Goal: Information Seeking & Learning: Check status

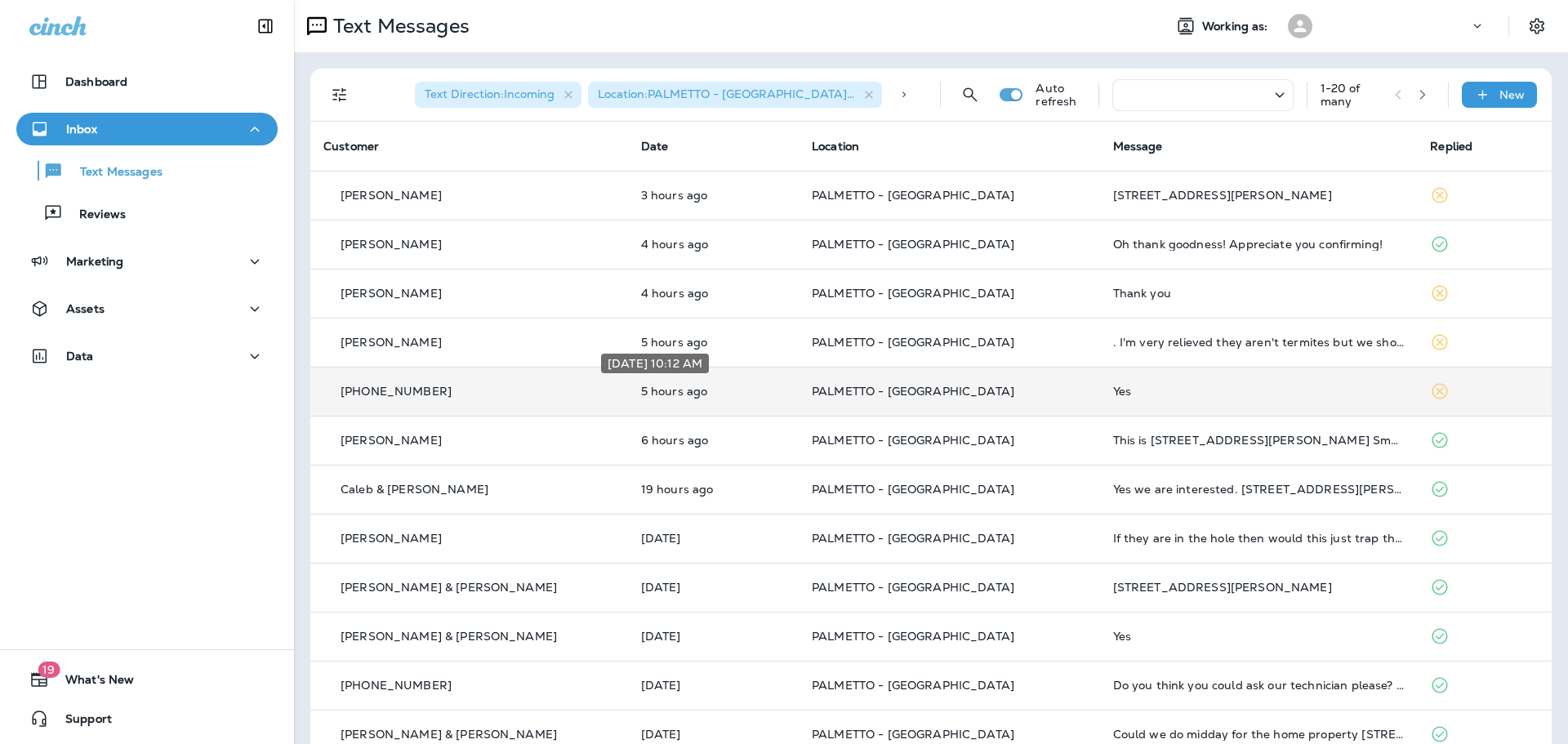
click at [641, 387] on p "5 hours ago" at bounding box center [713, 391] width 145 height 13
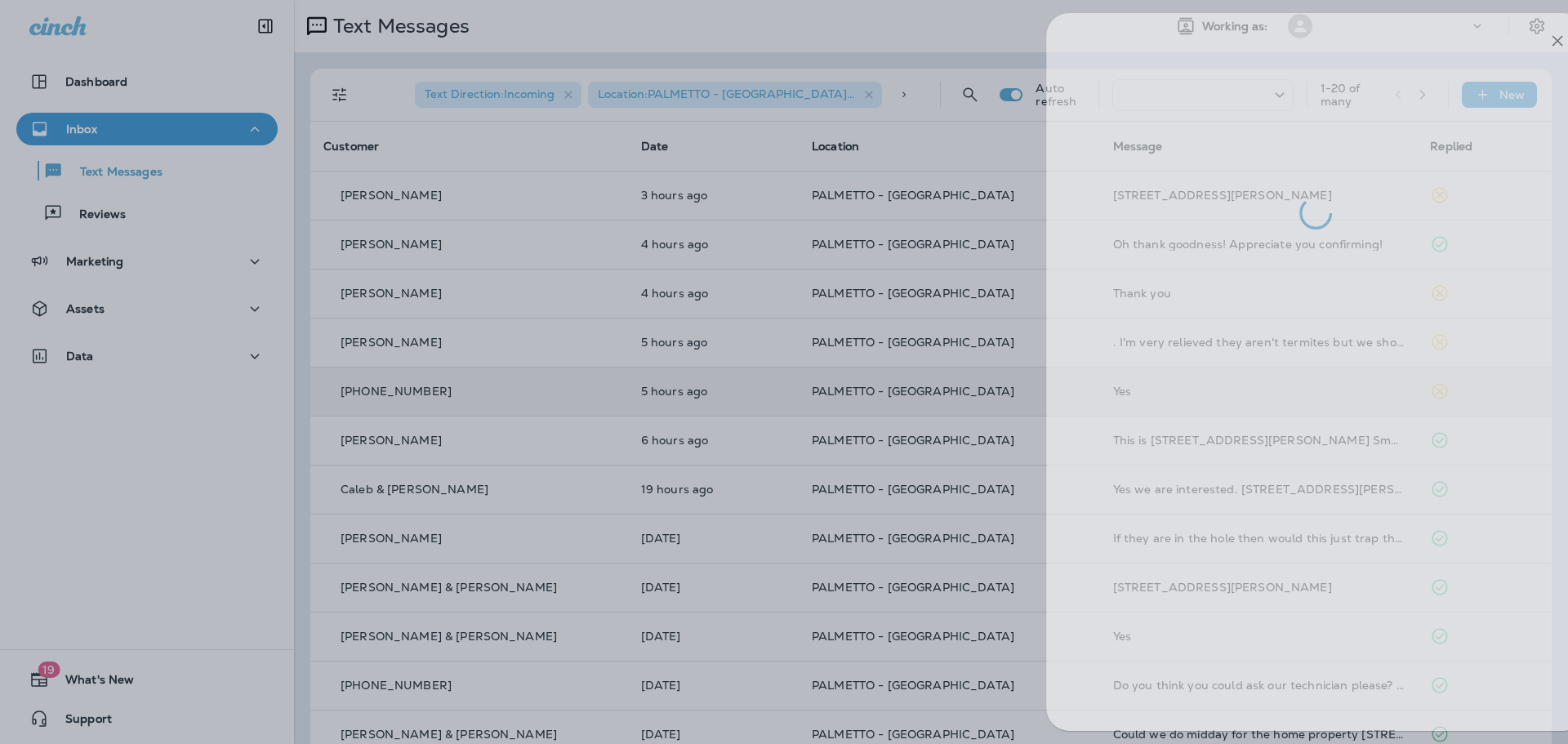
click at [538, 190] on div at bounding box center [822, 372] width 1568 height 744
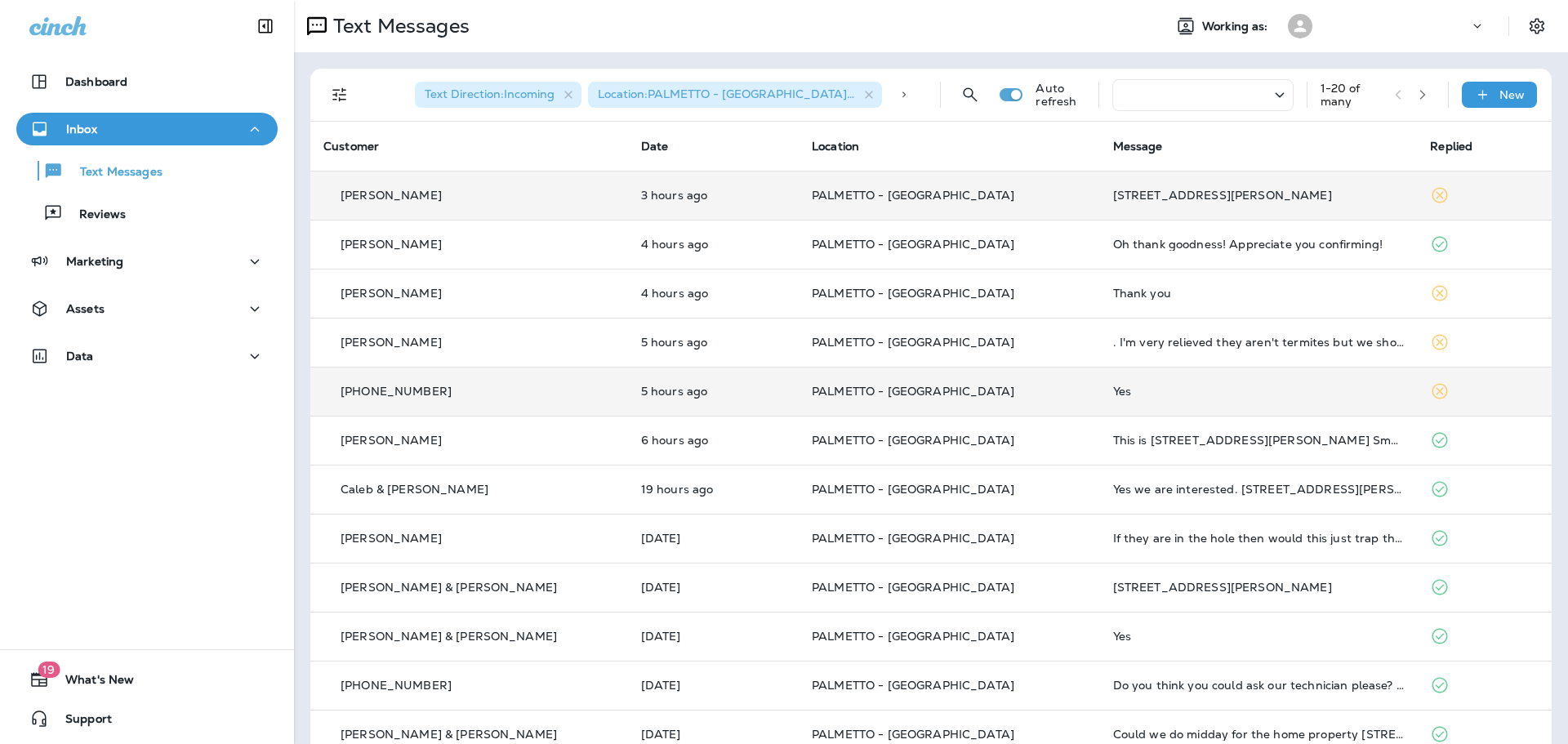
click at [551, 214] on td "[PERSON_NAME]" at bounding box center [469, 195] width 317 height 49
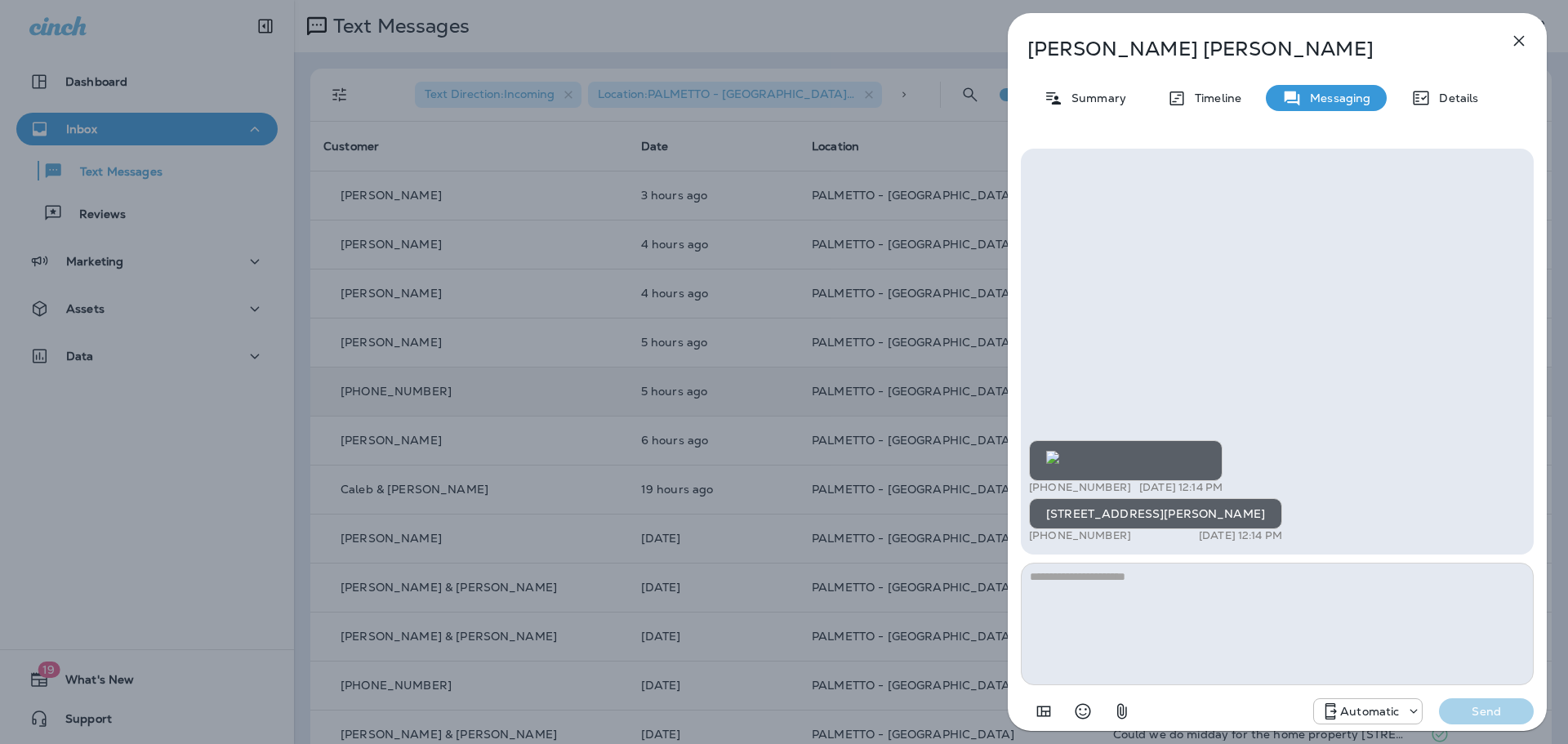
scroll to position [-128, 0]
click at [802, 297] on div "William Luckie Summary Timeline Messaging Details +1 (843) 819-3669 Aug 12, 202…" at bounding box center [784, 372] width 1568 height 744
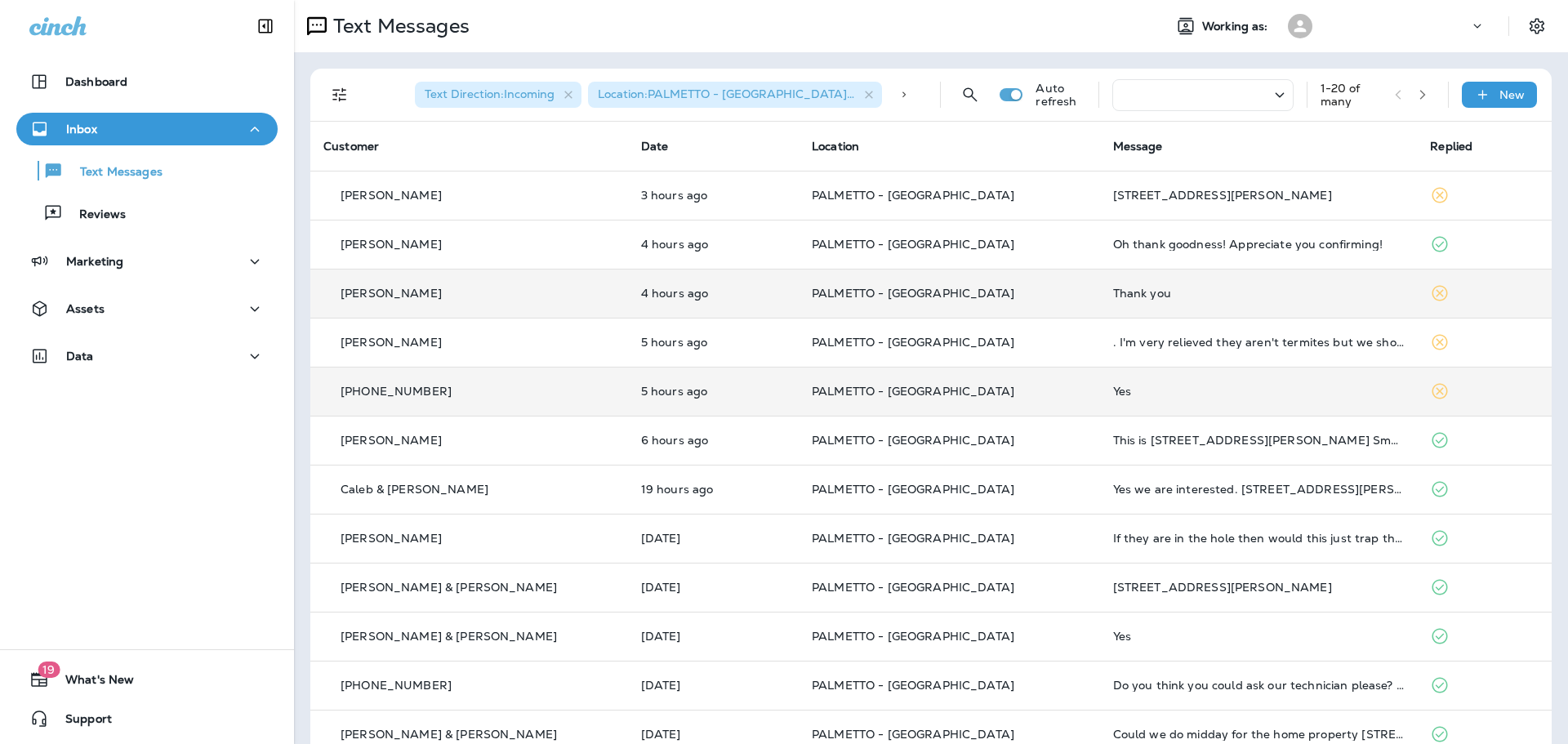
click at [762, 294] on td "4 hours ago" at bounding box center [713, 293] width 171 height 49
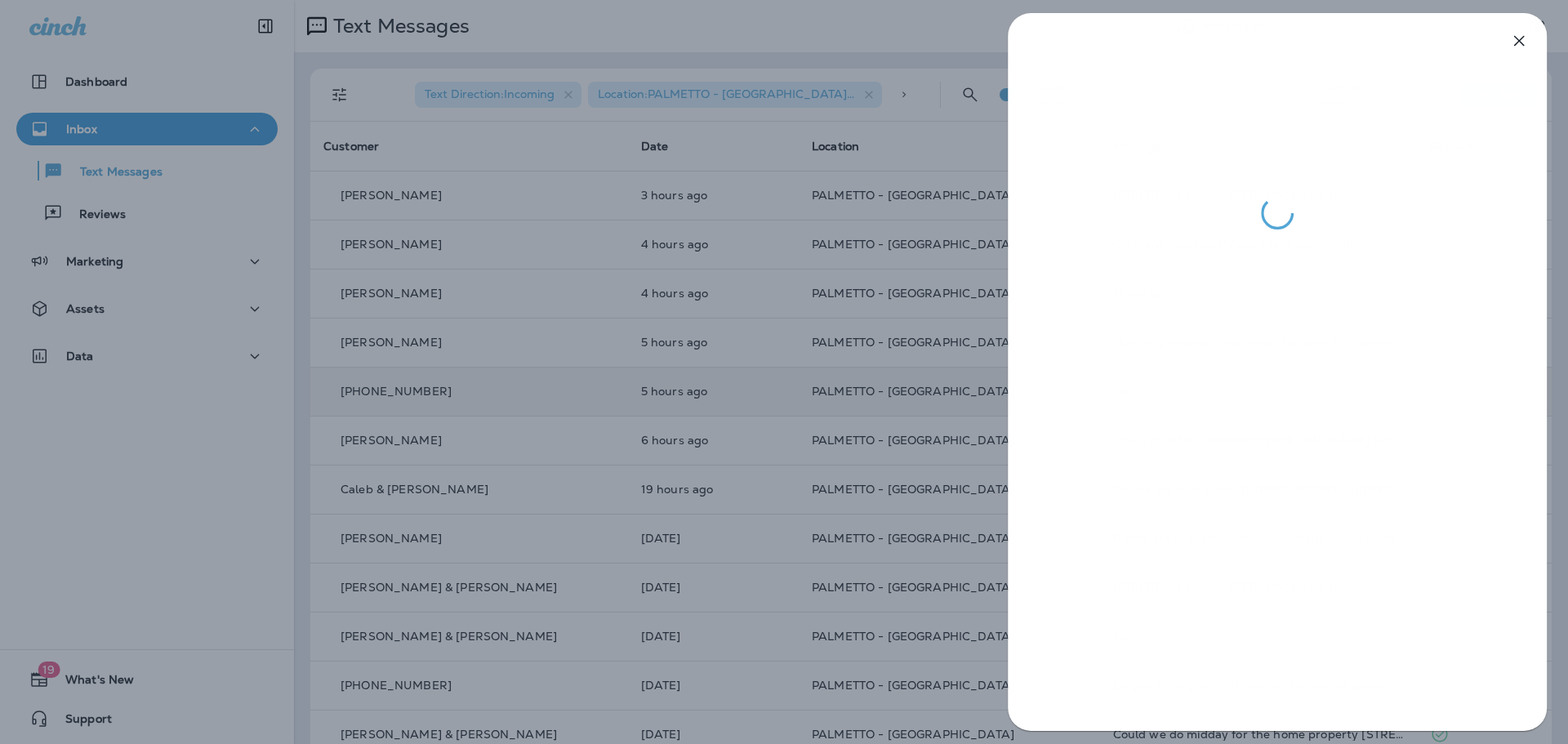
click at [761, 313] on div at bounding box center [784, 372] width 1568 height 744
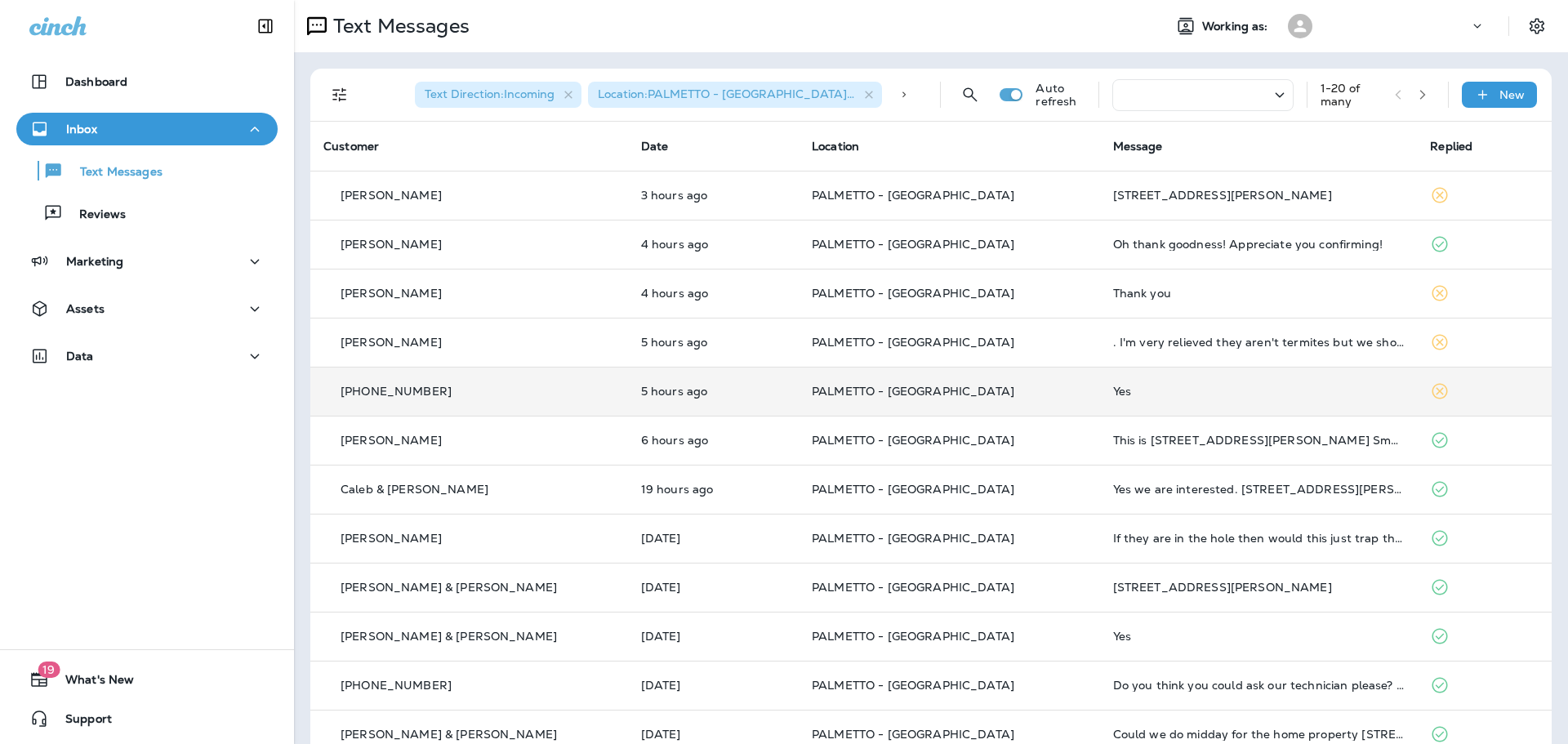
click at [810, 380] on td "PALMETTO - [GEOGRAPHIC_DATA]" at bounding box center [949, 391] width 302 height 49
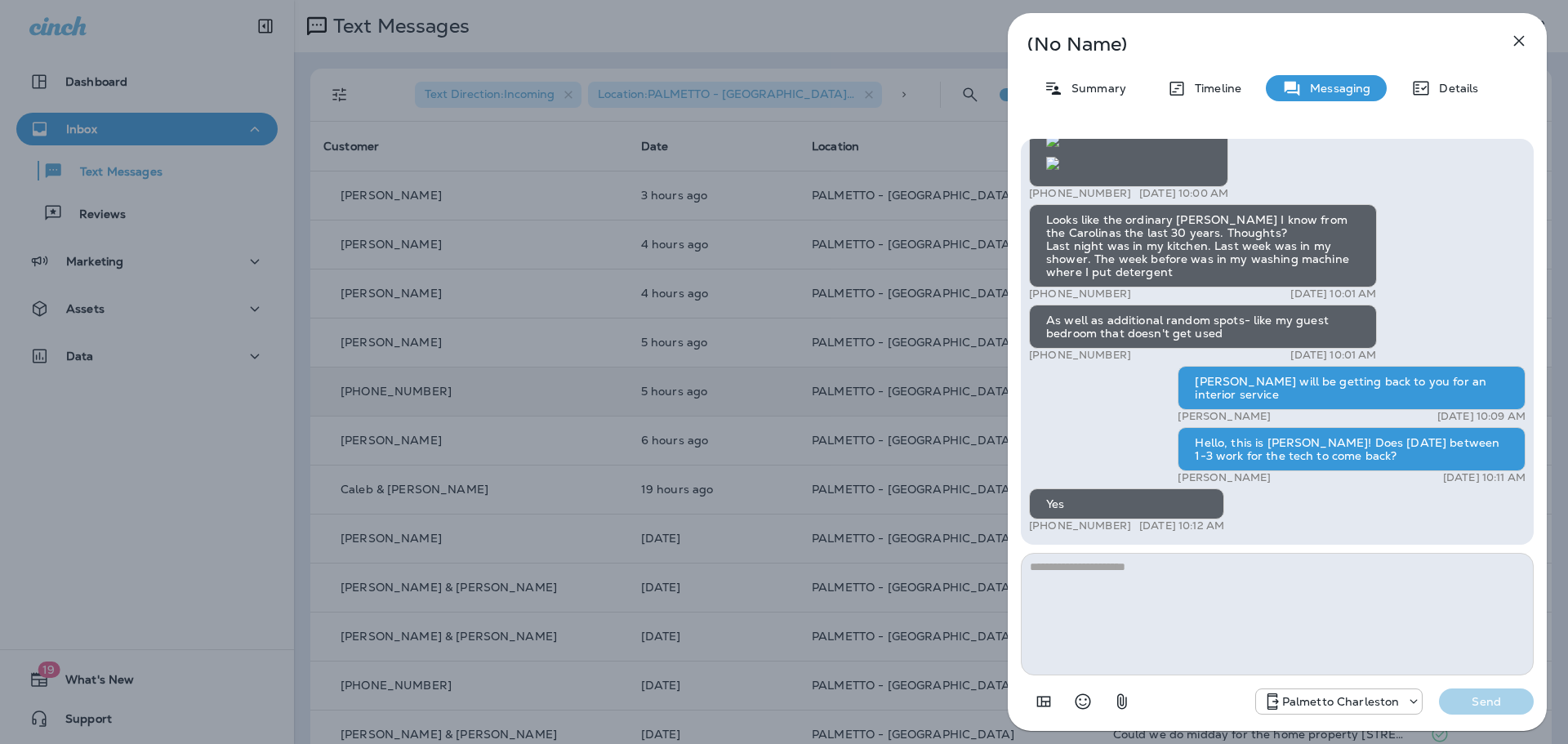
click at [810, 380] on div "(No Name) Summary Timeline Messaging Details Roach at 1527 Gemstone Dr Mt Pleas…" at bounding box center [784, 372] width 1568 height 744
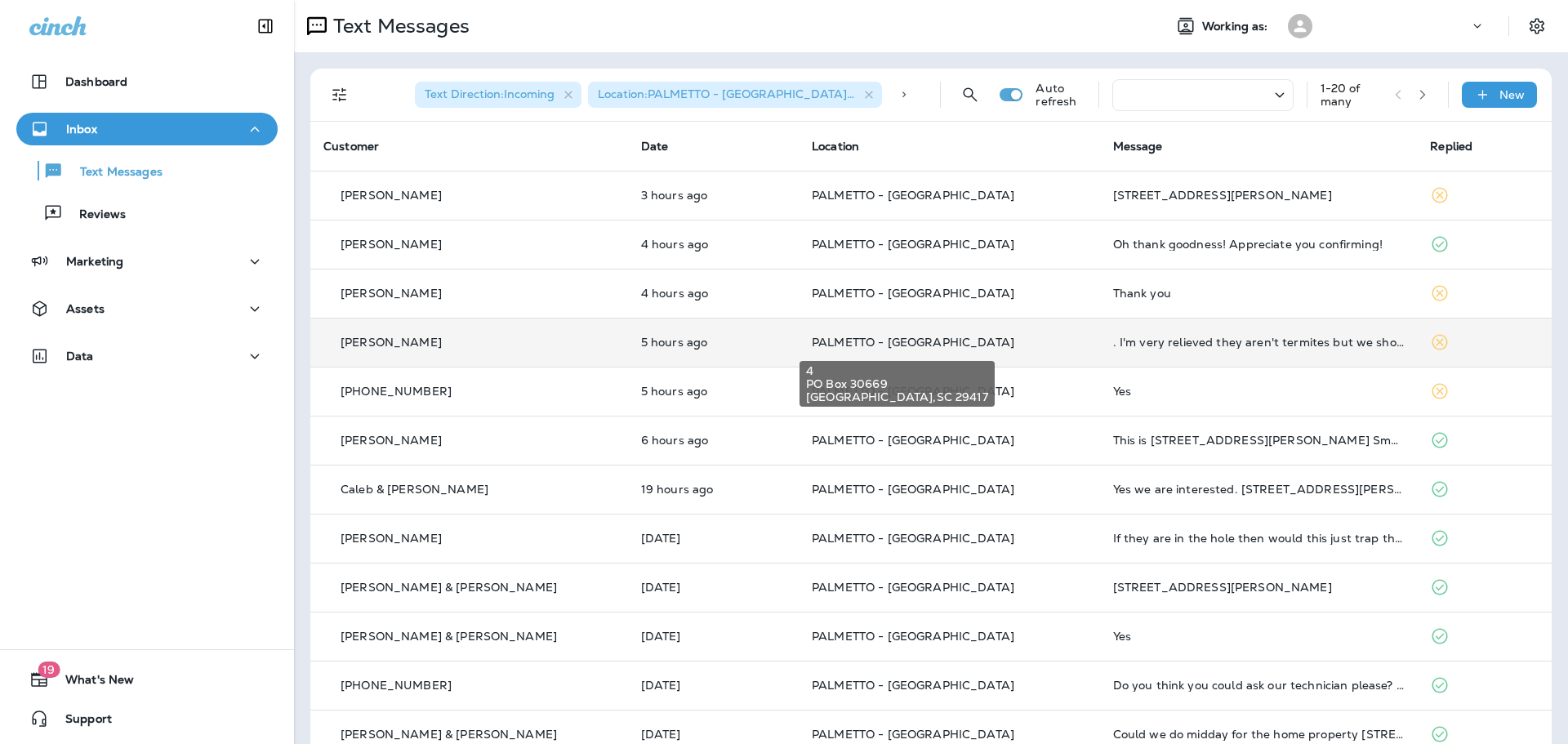
click at [815, 334] on td "PALMETTO - [GEOGRAPHIC_DATA]" at bounding box center [949, 342] width 302 height 49
